Goal: Check status

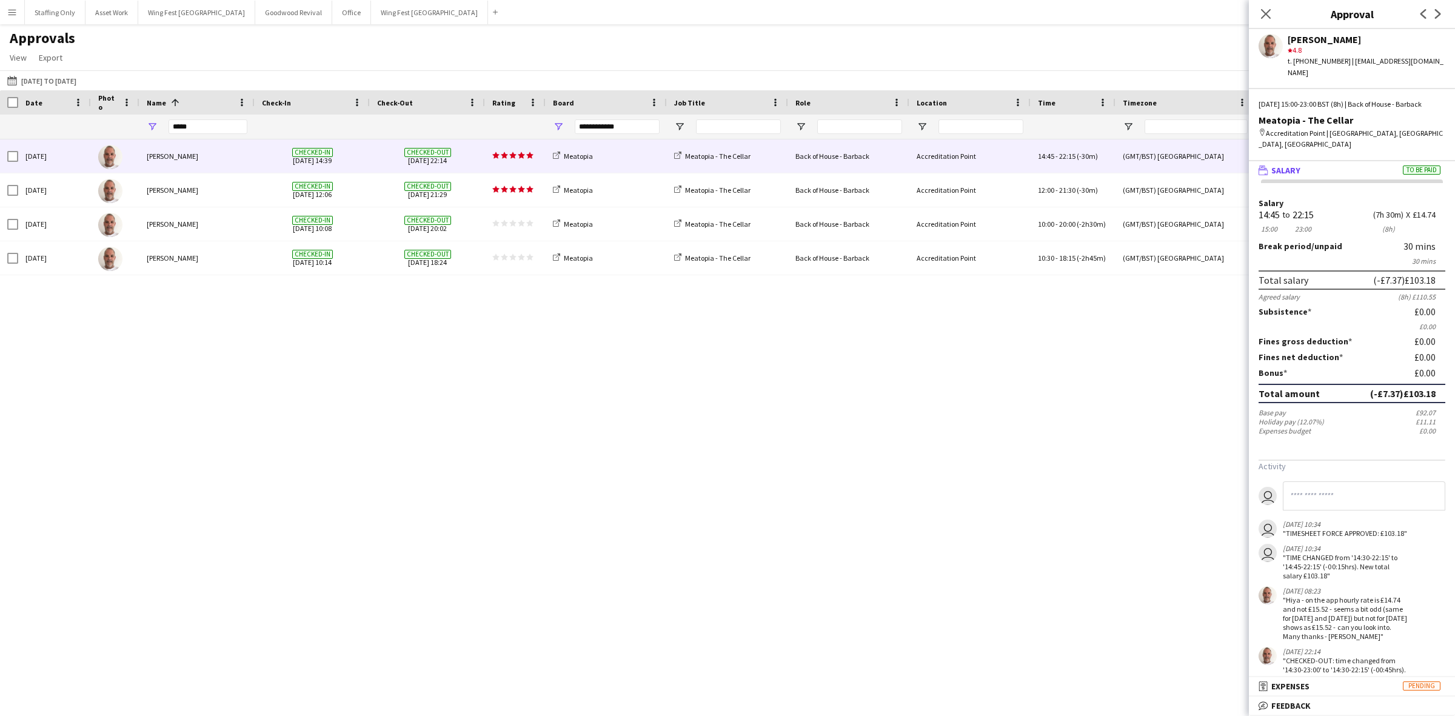
click at [13, 14] on app-icon "Menu" at bounding box center [12, 12] width 10 height 10
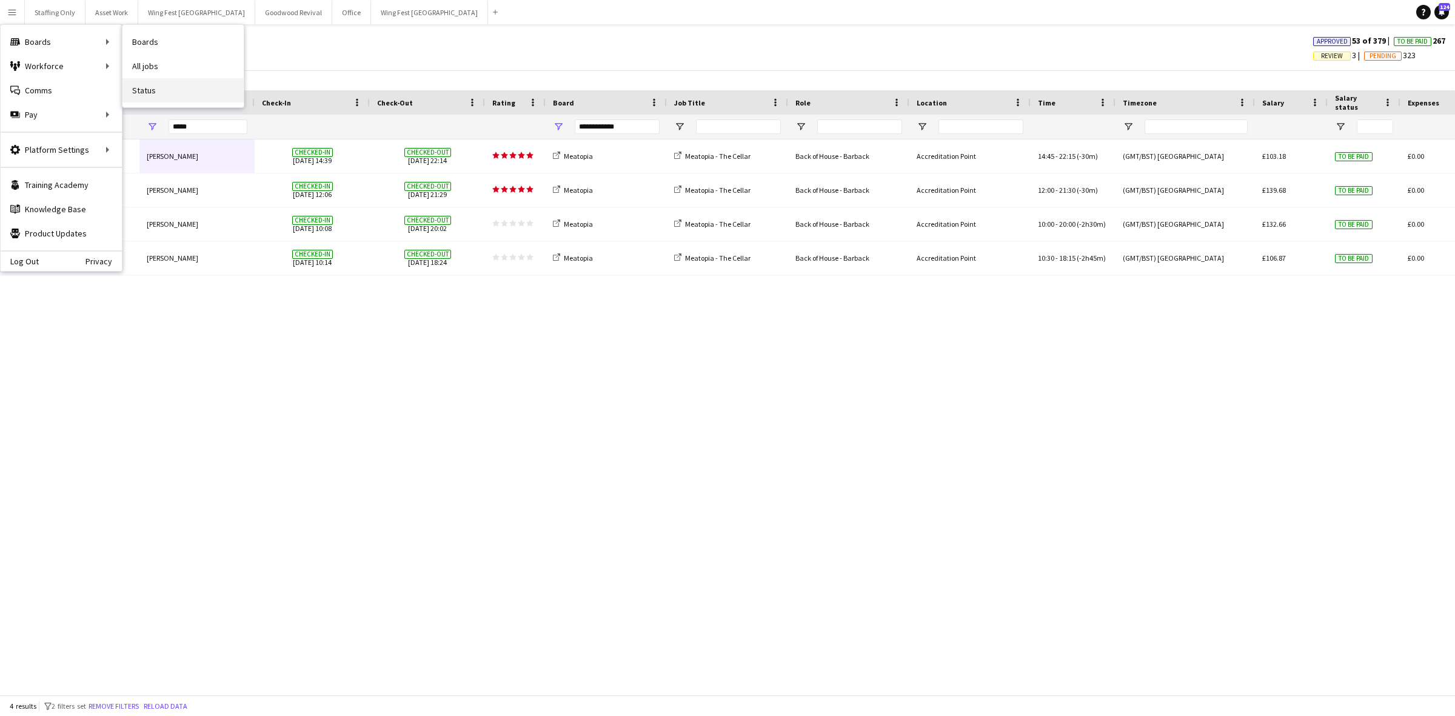
click at [171, 89] on link "Status" at bounding box center [182, 90] width 121 height 24
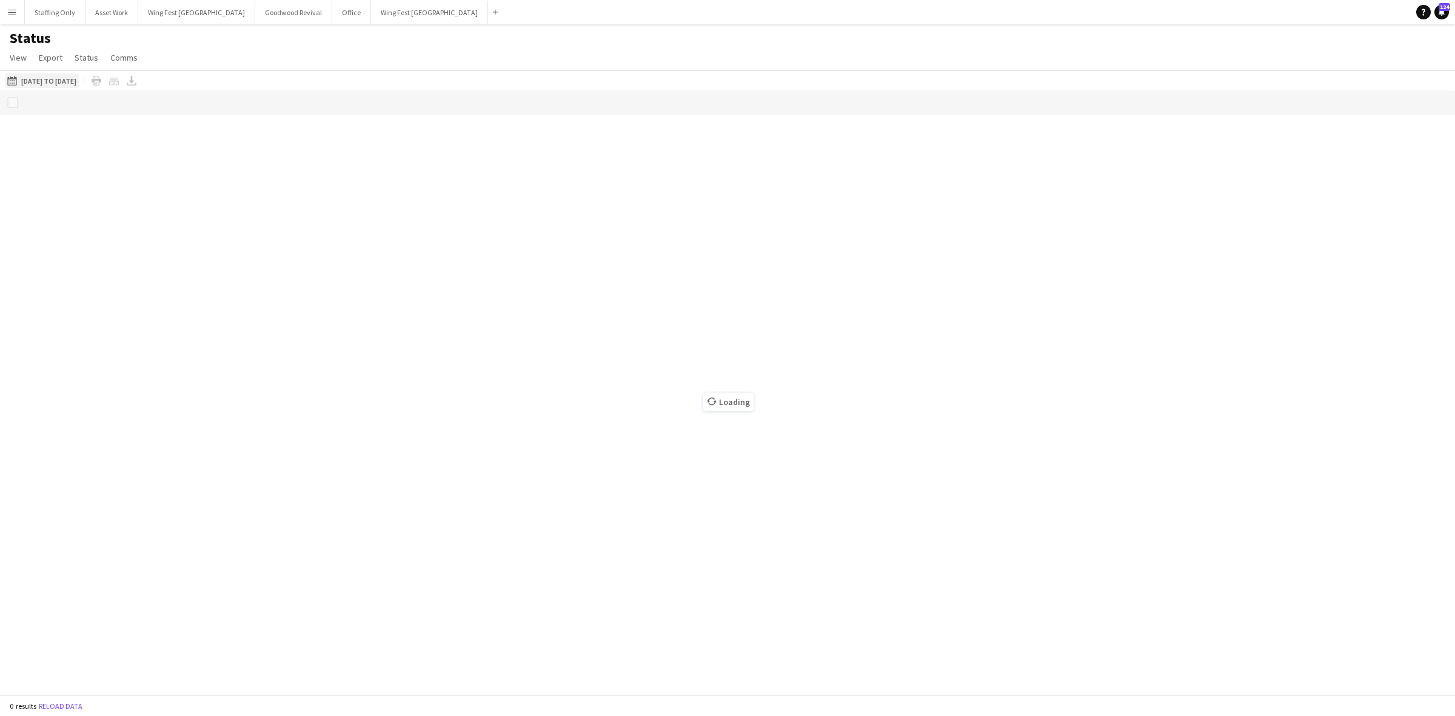
click at [52, 81] on button "[DATE] to [DATE] [DATE] to [DATE]" at bounding box center [42, 80] width 74 height 15
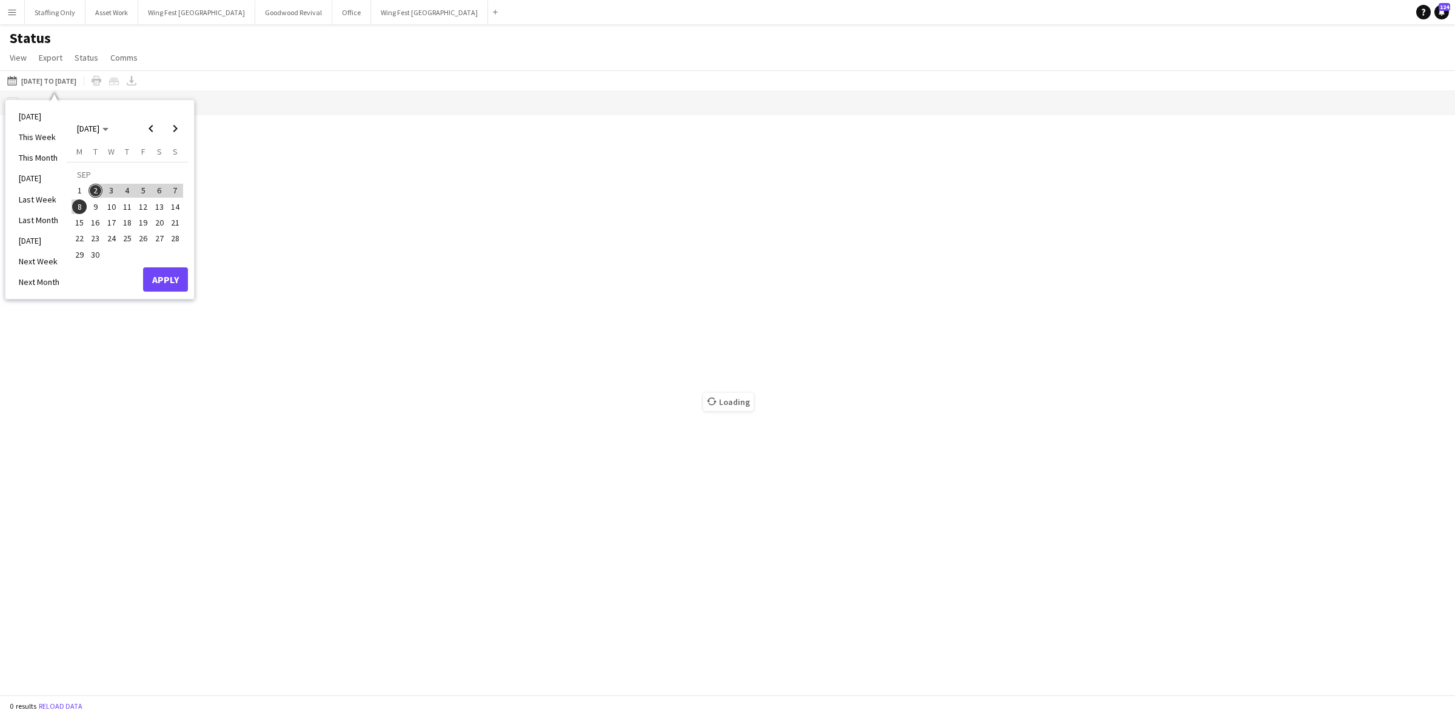
click at [94, 190] on span "2" at bounding box center [96, 191] width 15 height 15
click at [156, 273] on button "Apply" at bounding box center [165, 279] width 45 height 24
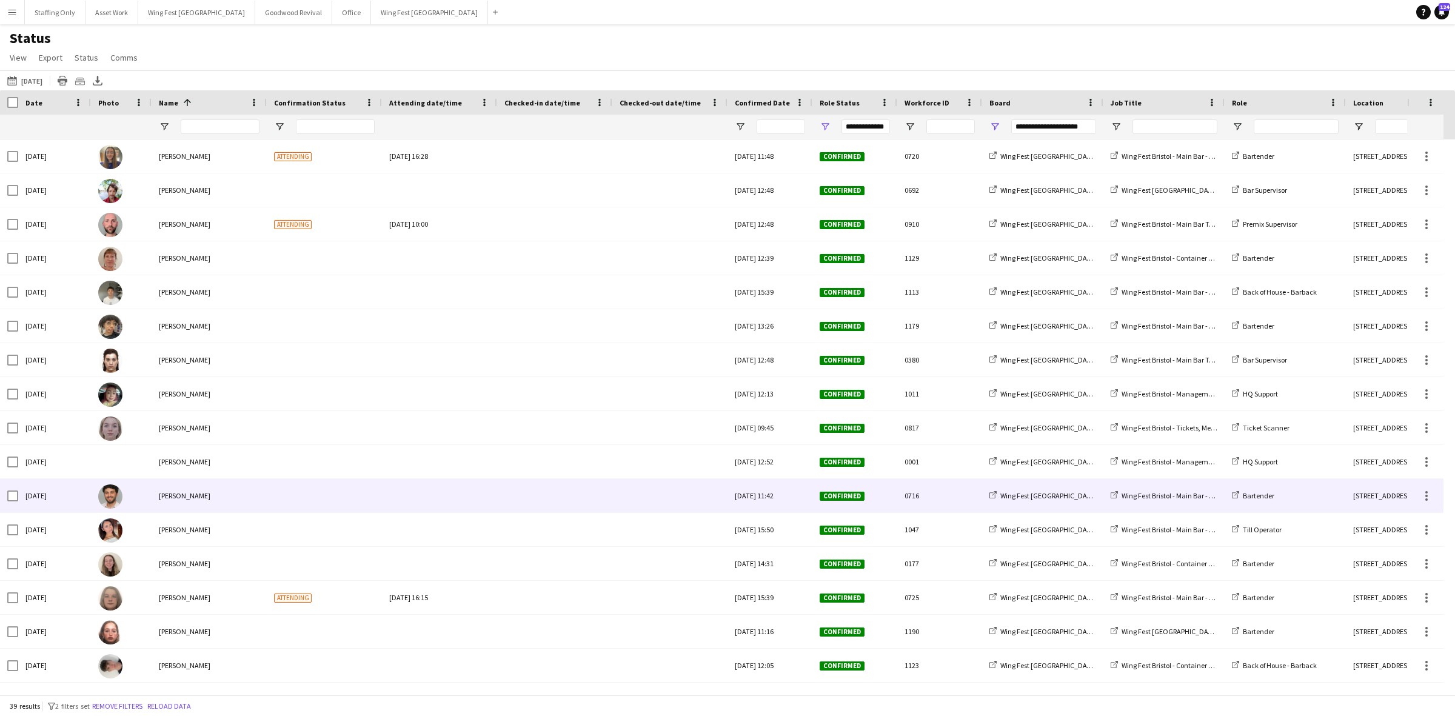
scroll to position [152, 0]
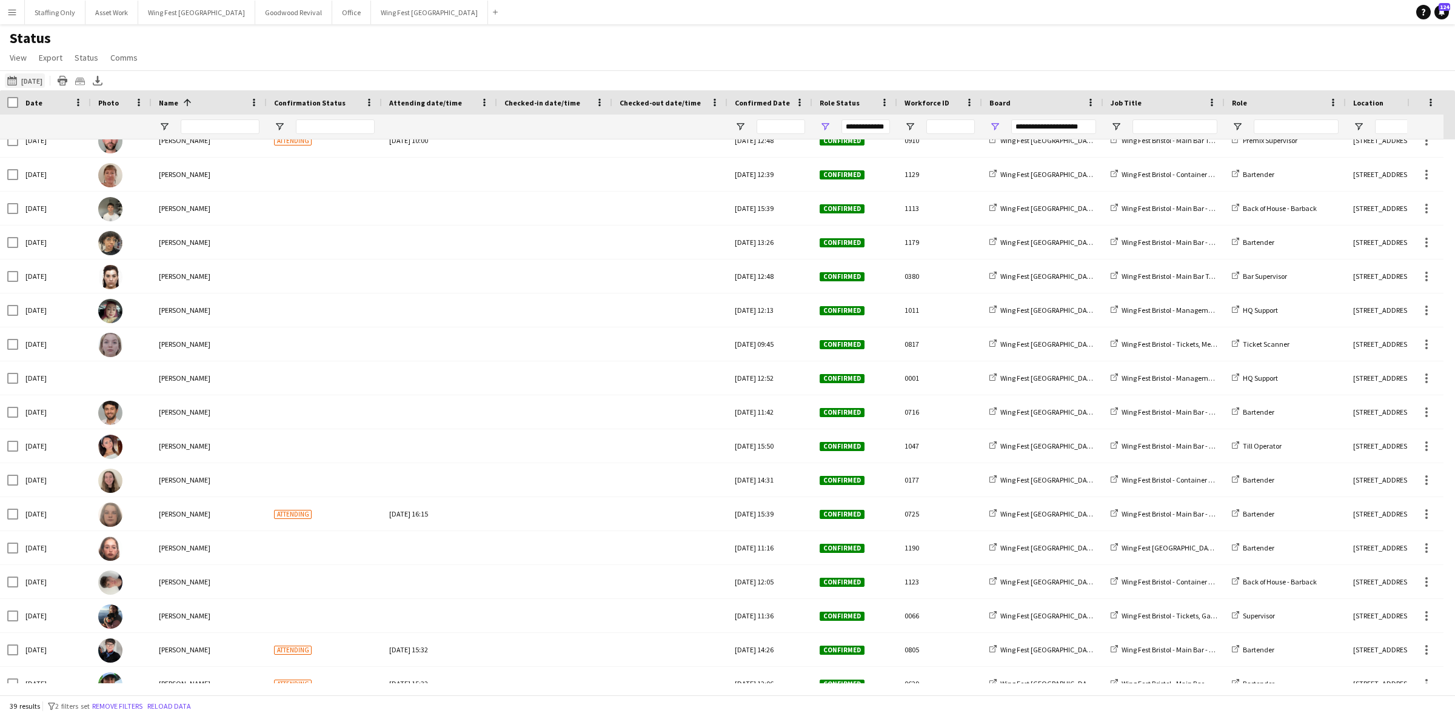
click at [32, 76] on button "[DATE] to [DATE] [DATE]" at bounding box center [25, 80] width 40 height 15
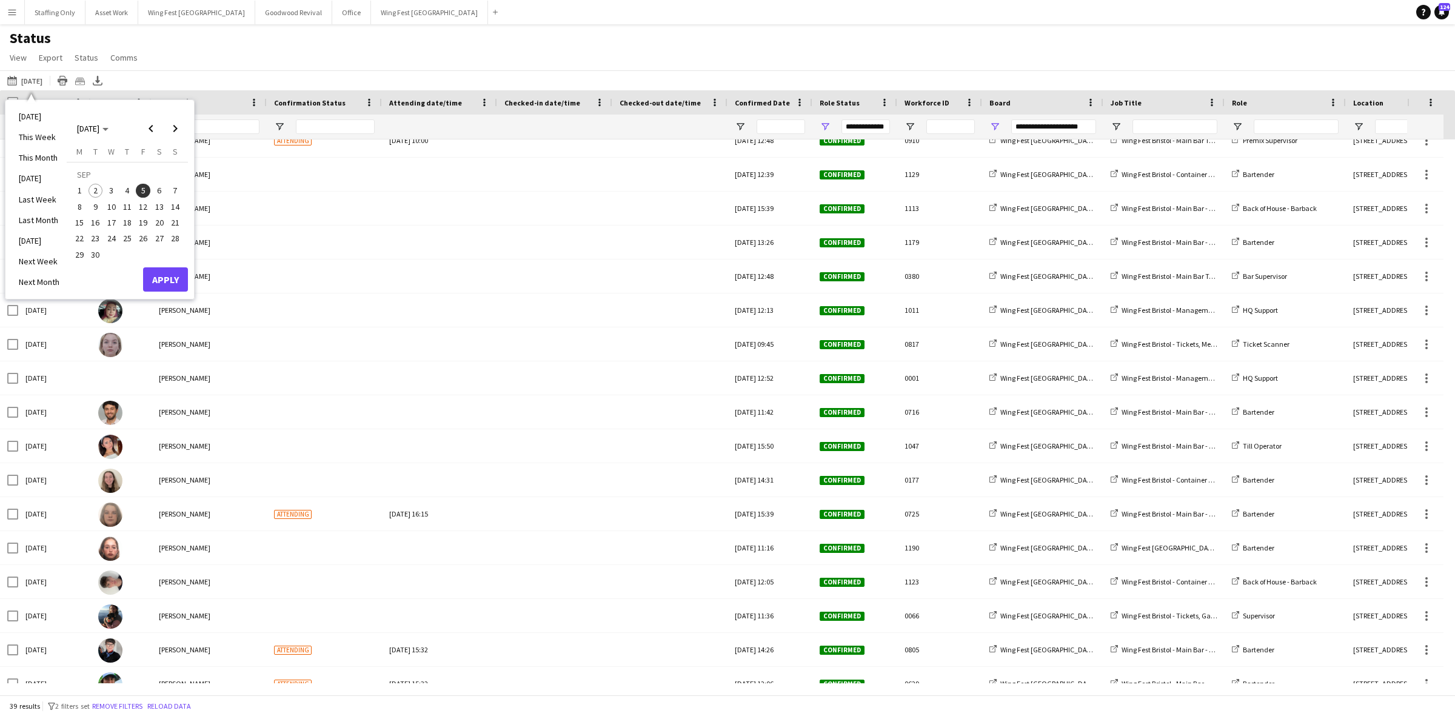
click at [94, 189] on span "2" at bounding box center [96, 191] width 15 height 15
click at [156, 277] on button "Apply" at bounding box center [165, 279] width 45 height 24
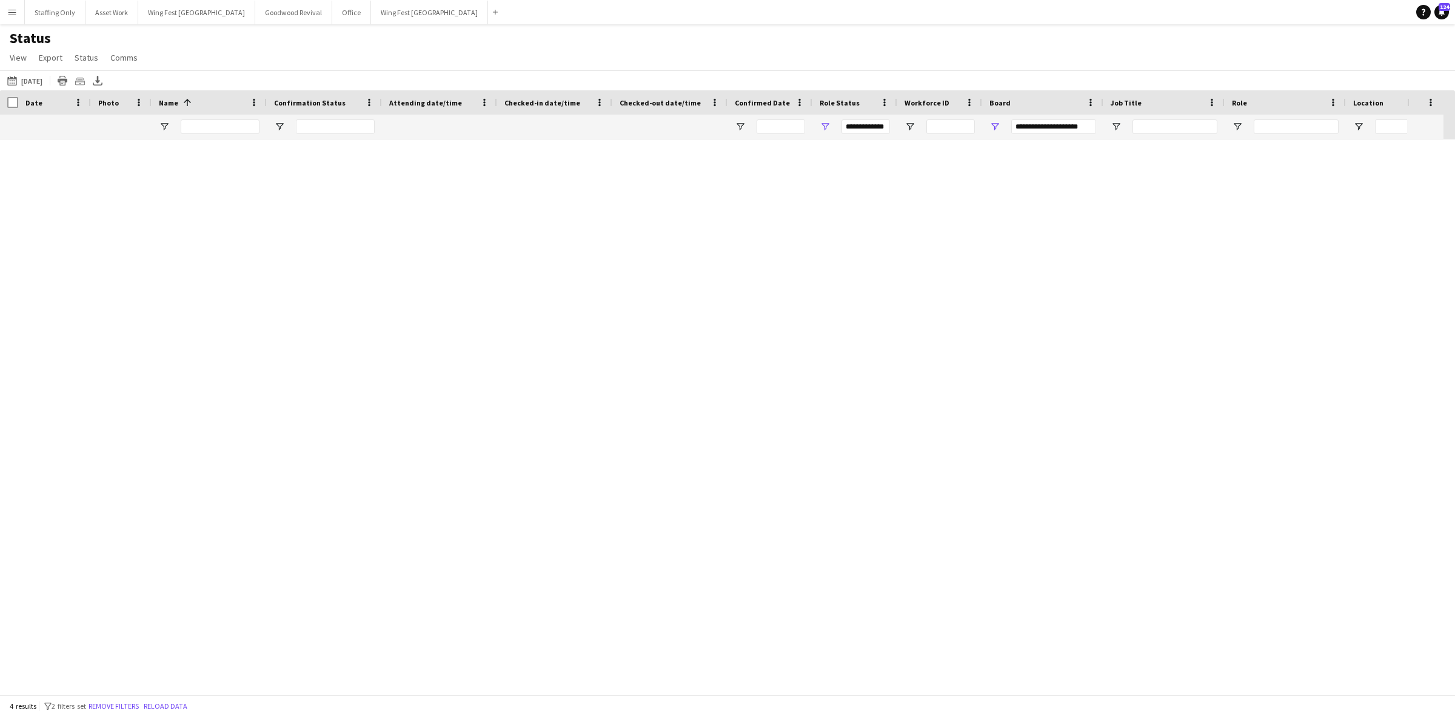
scroll to position [0, 0]
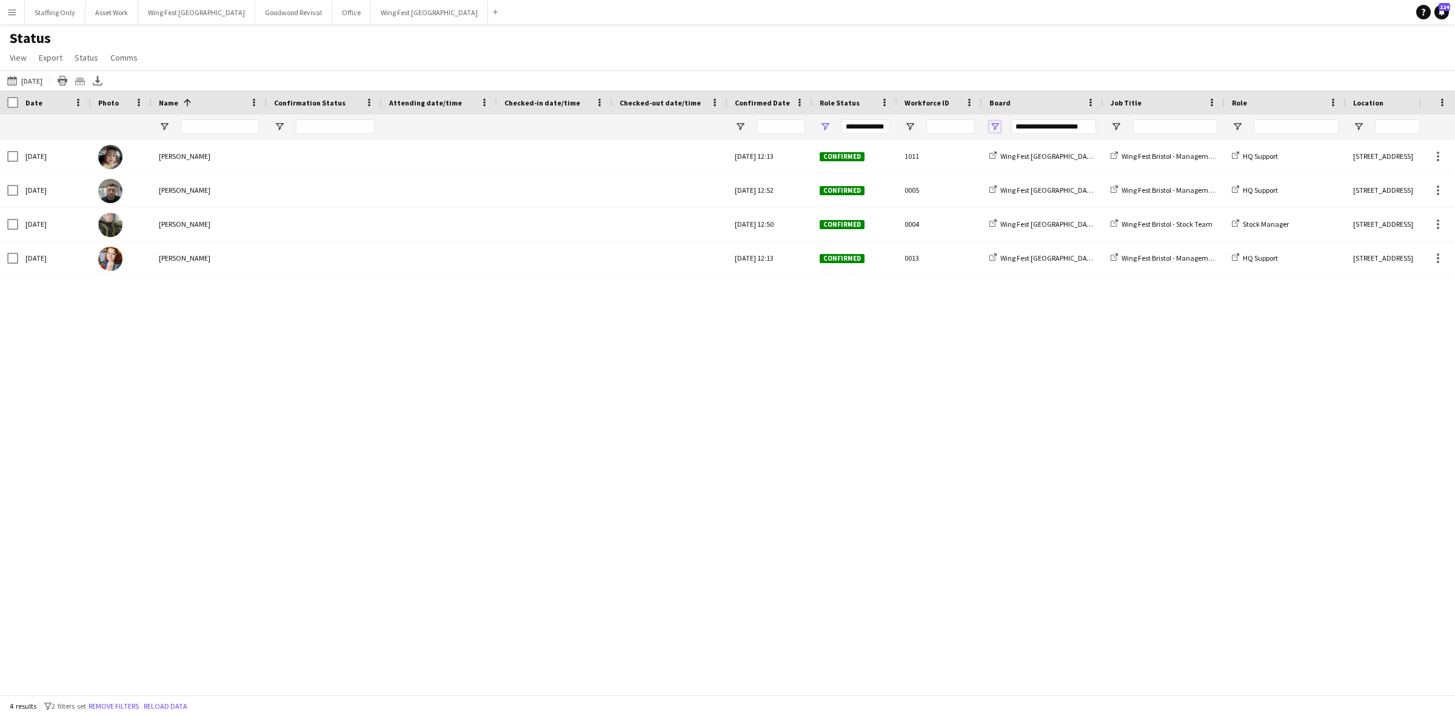
click at [995, 123] on span "Open Filter Menu" at bounding box center [995, 126] width 11 height 11
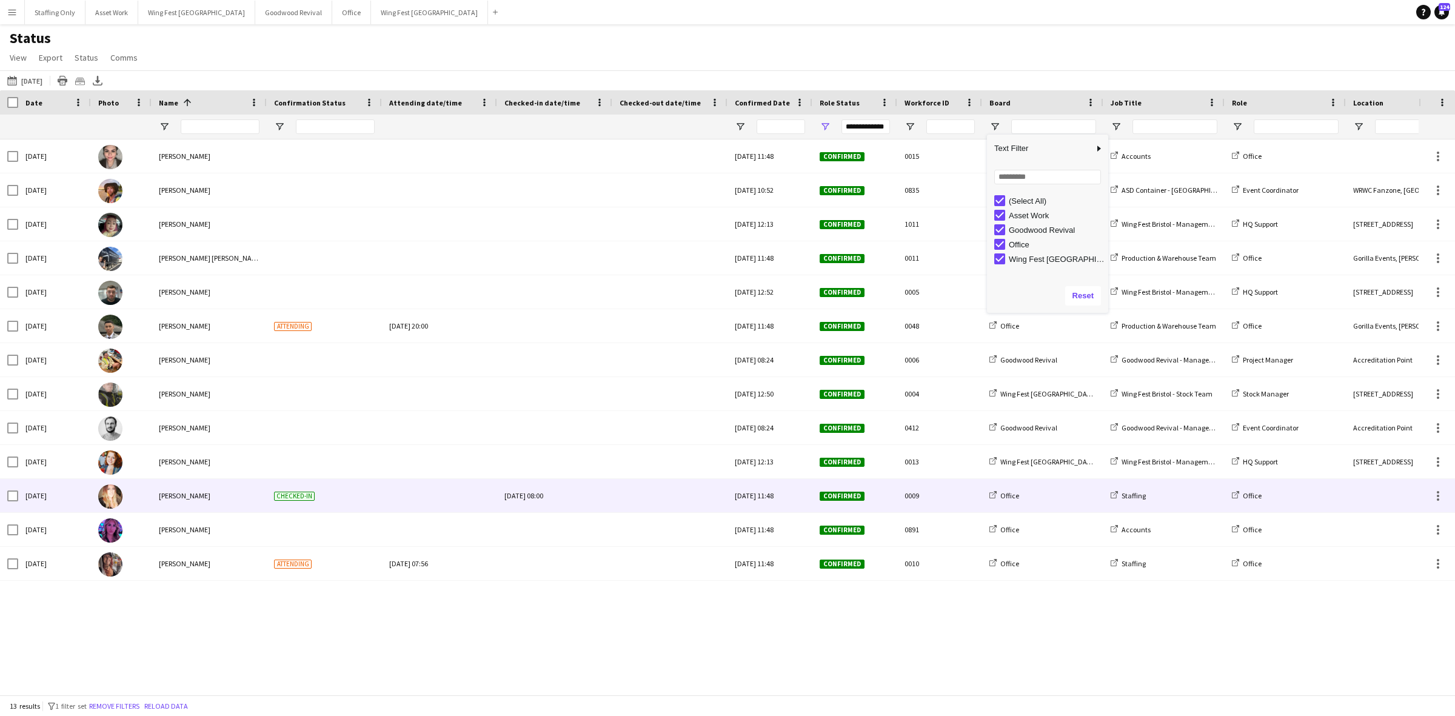
click at [667, 496] on div at bounding box center [670, 495] width 101 height 33
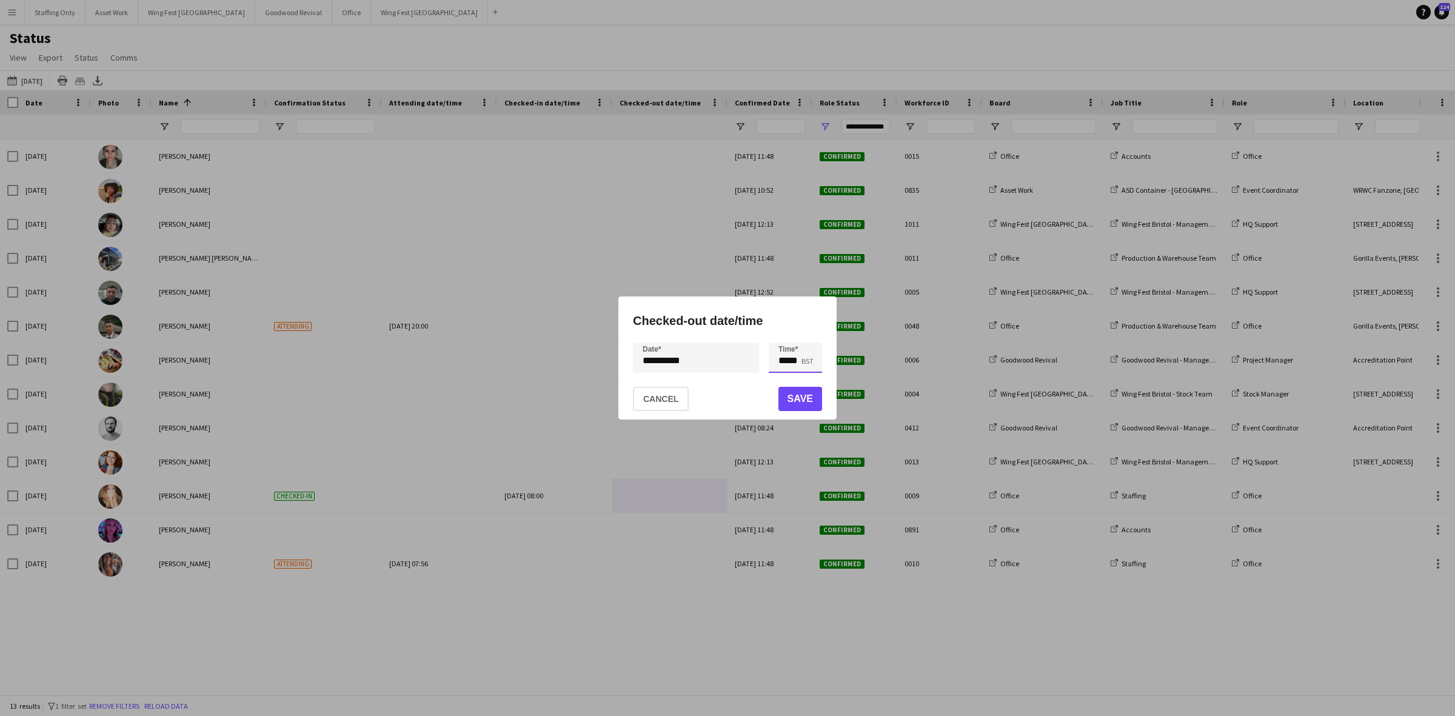
click at [802, 364] on input "*****" at bounding box center [795, 358] width 53 height 30
type input "*****"
click at [792, 397] on button "Save" at bounding box center [801, 399] width 44 height 24
